Goal: Navigation & Orientation: Find specific page/section

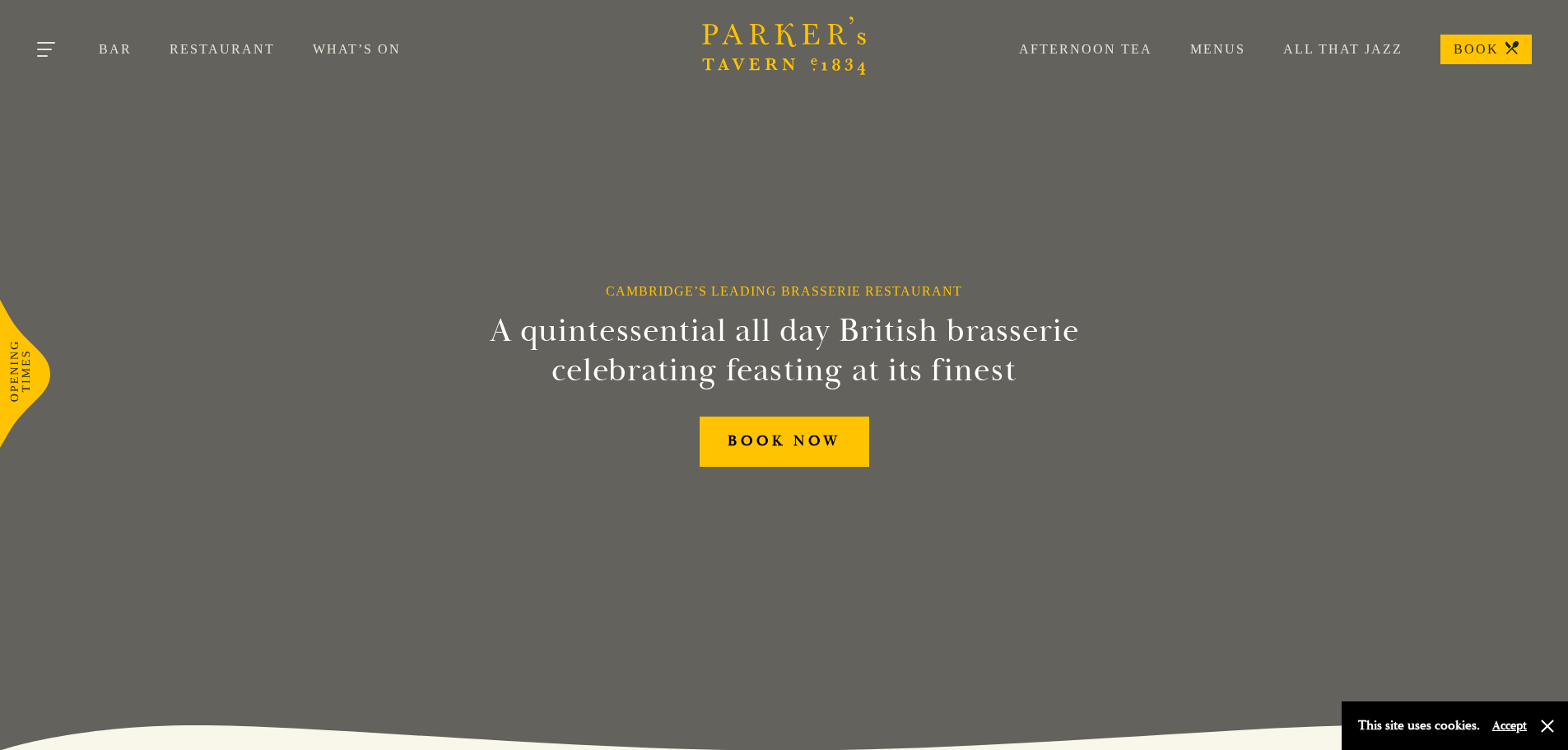
click at [50, 44] on button "Toggle navigation" at bounding box center [47, 52] width 70 height 70
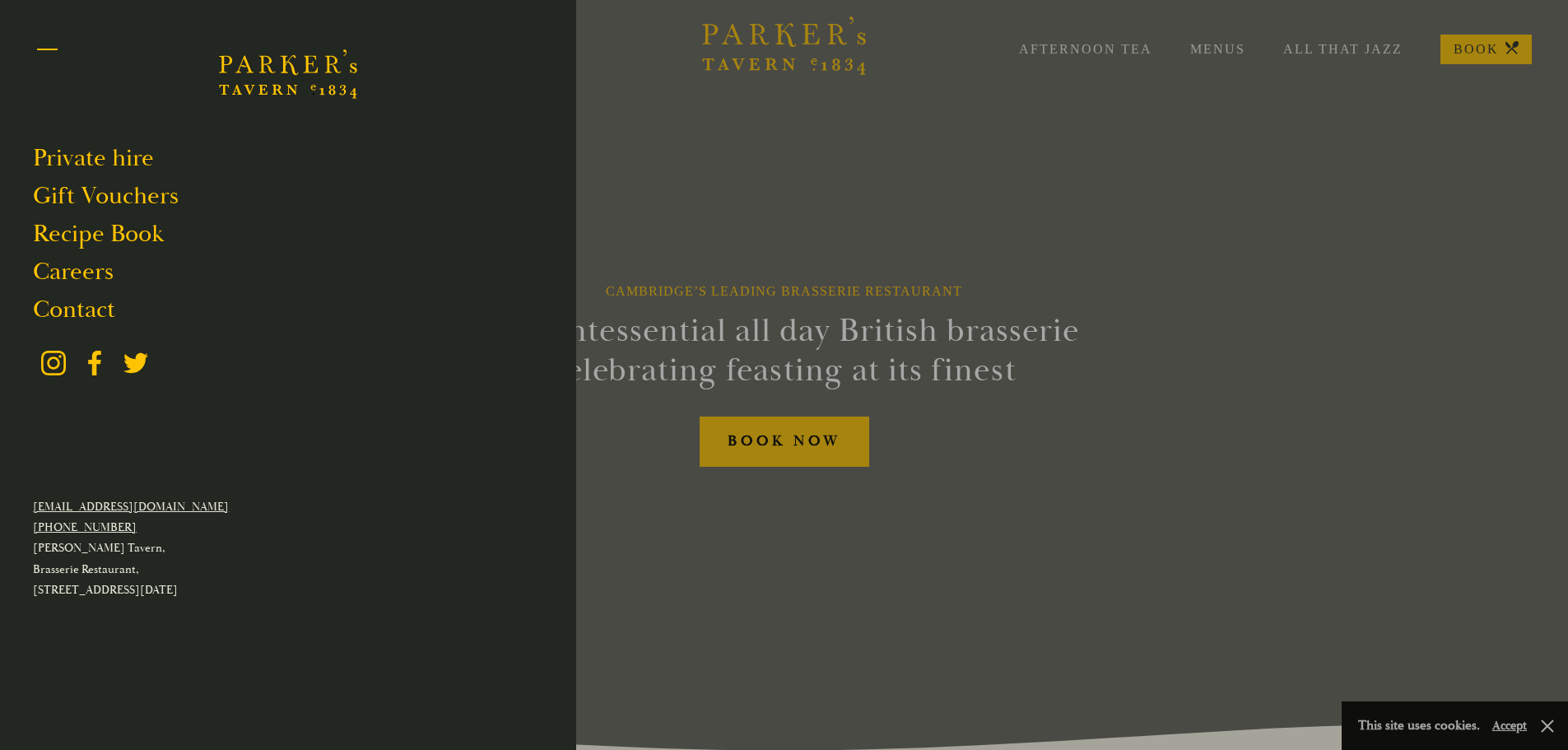
click at [52, 42] on button "Toggle navigation" at bounding box center [47, 52] width 70 height 70
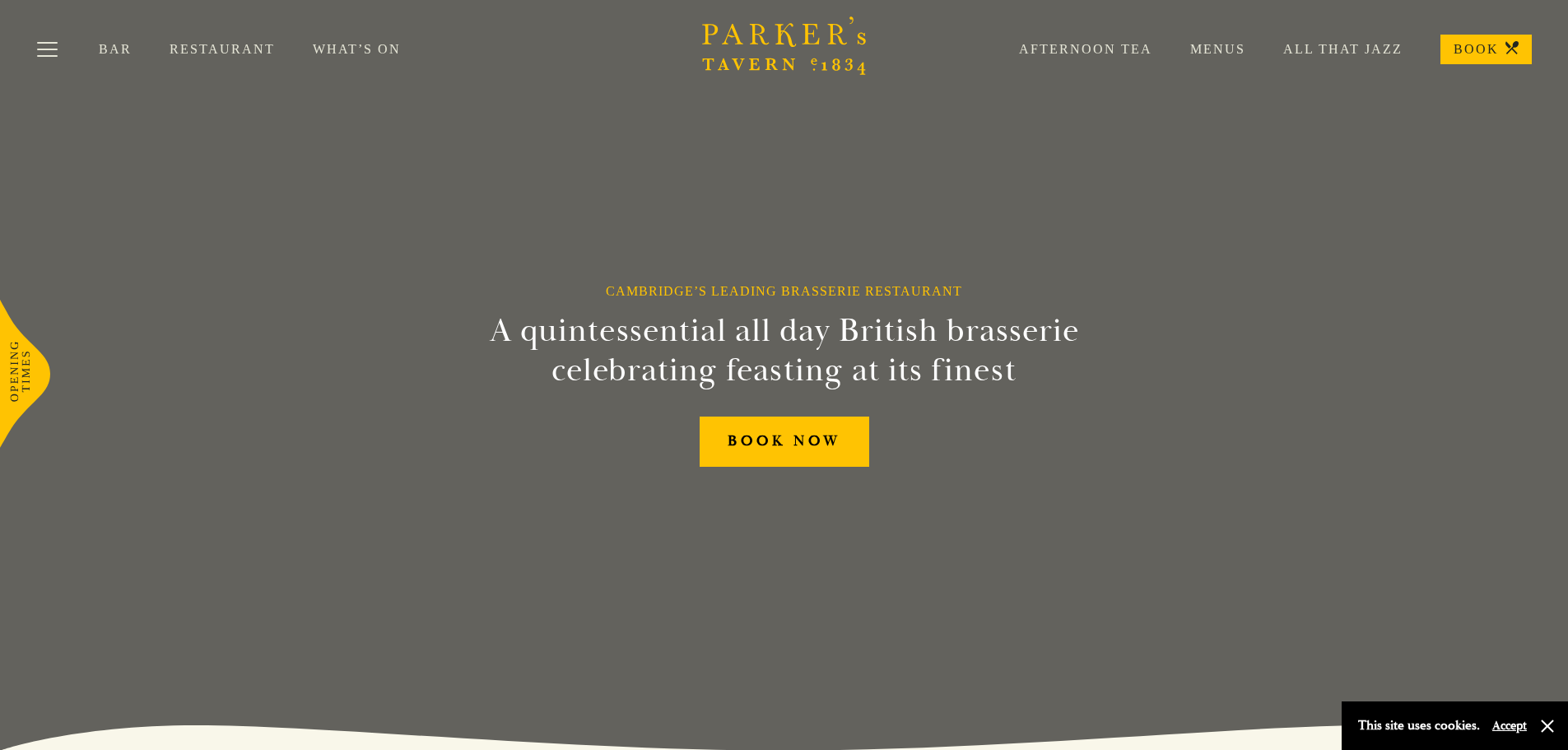
click at [1128, 48] on link "Afternoon Tea" at bounding box center [1067, 49] width 171 height 17
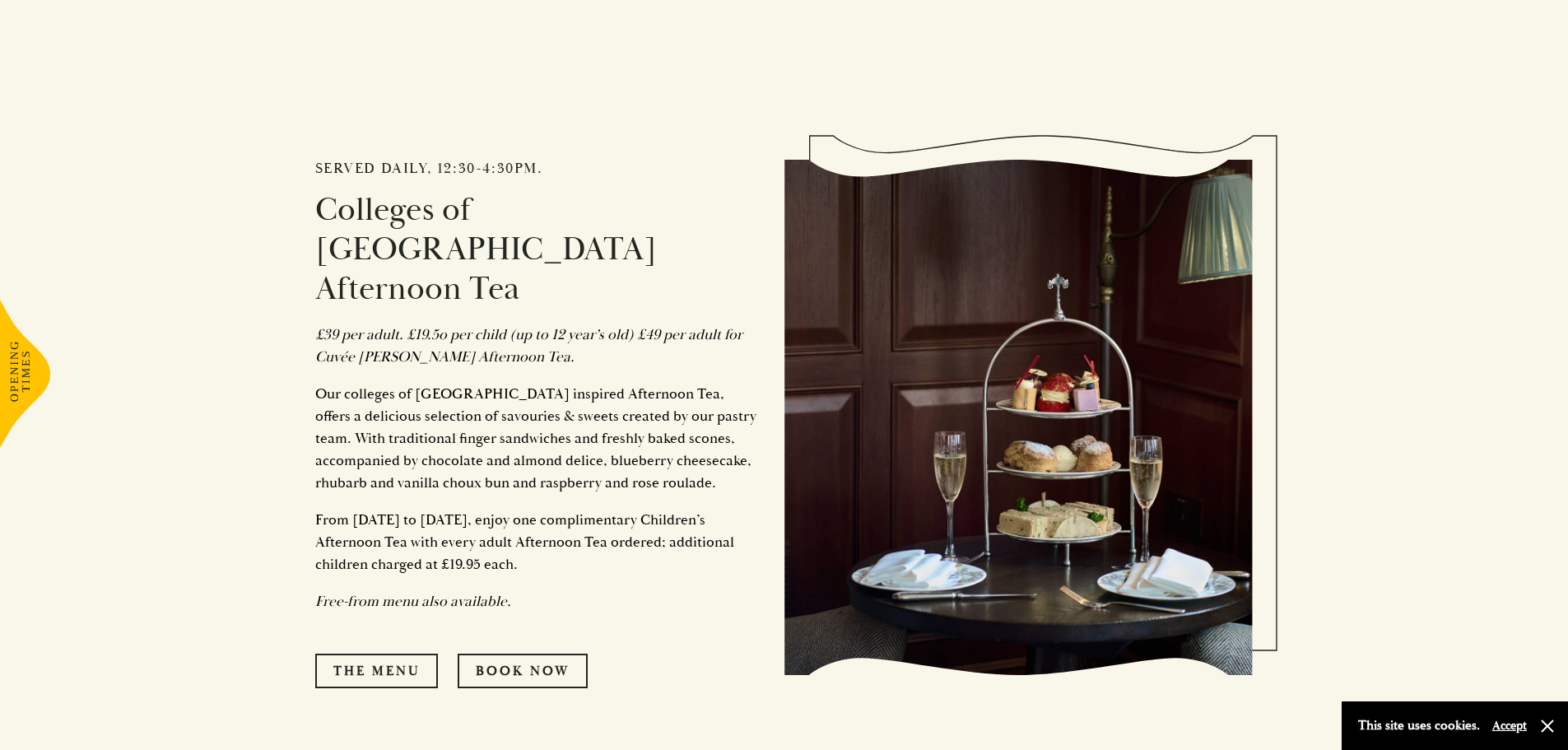
scroll to position [824, 0]
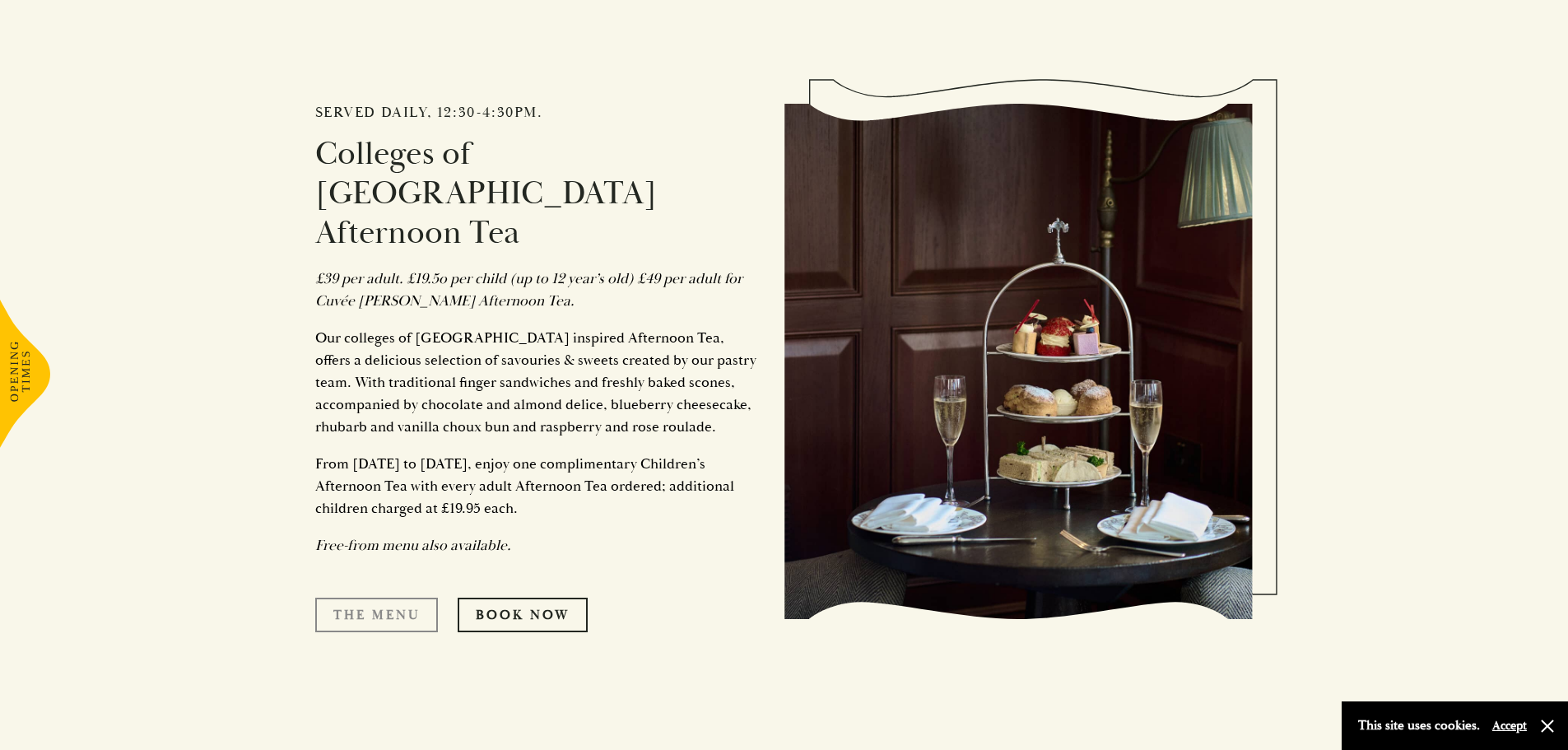
click at [394, 598] on link "The Menu" at bounding box center [375, 615] width 122 height 35
